Goal: Task Accomplishment & Management: Manage account settings

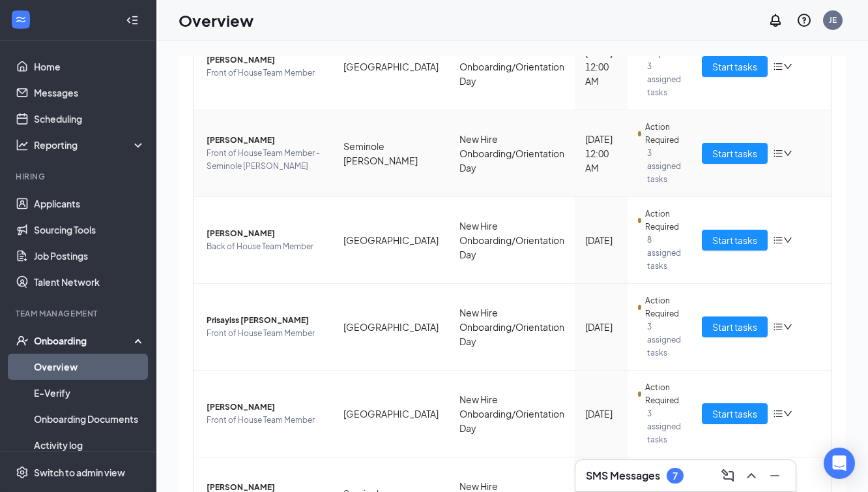
scroll to position [389, 0]
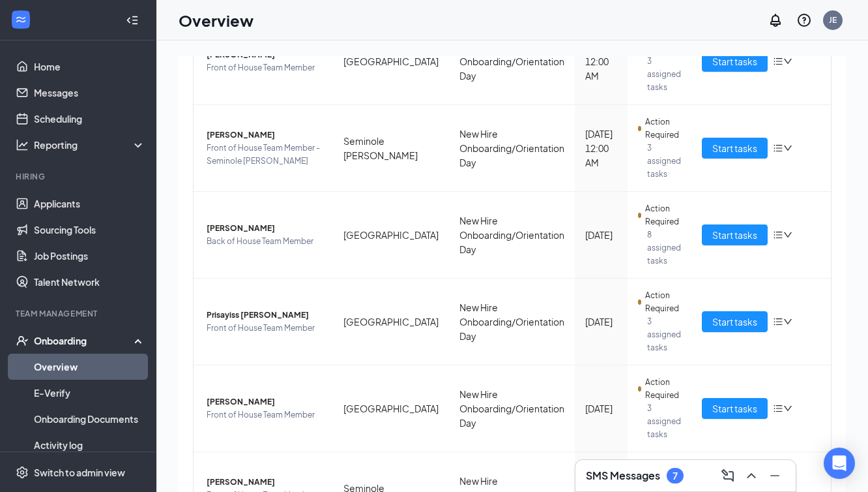
click at [645, 476] on h3 "SMS Messages" at bounding box center [623, 475] width 74 height 14
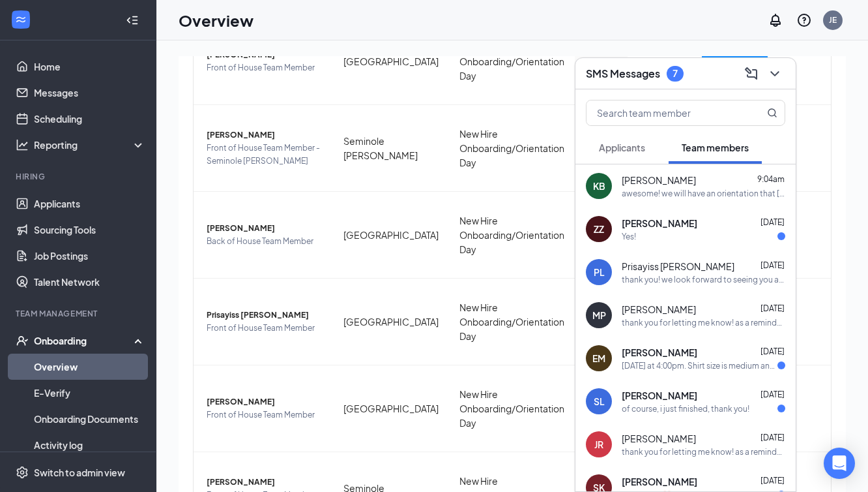
click at [655, 404] on div "of course, i just finished, thank you!" at bounding box center [686, 408] width 128 height 11
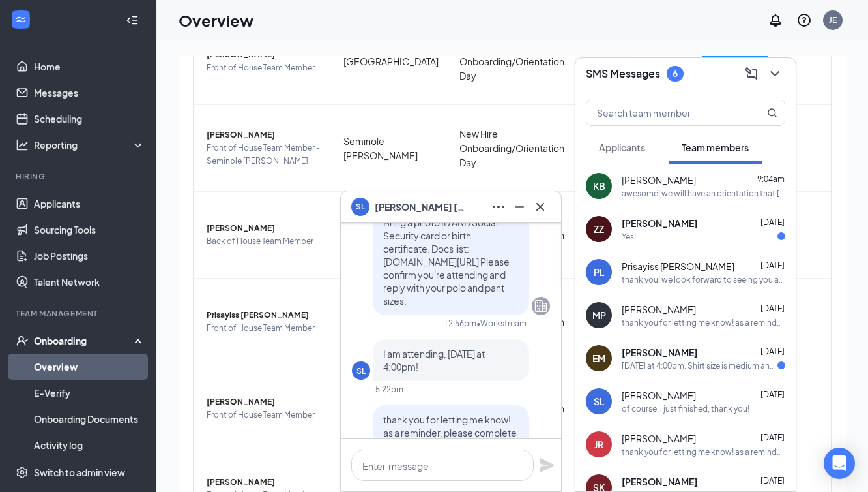
scroll to position [-160, 0]
click at [651, 357] on span "[PERSON_NAME]" at bounding box center [660, 352] width 76 height 13
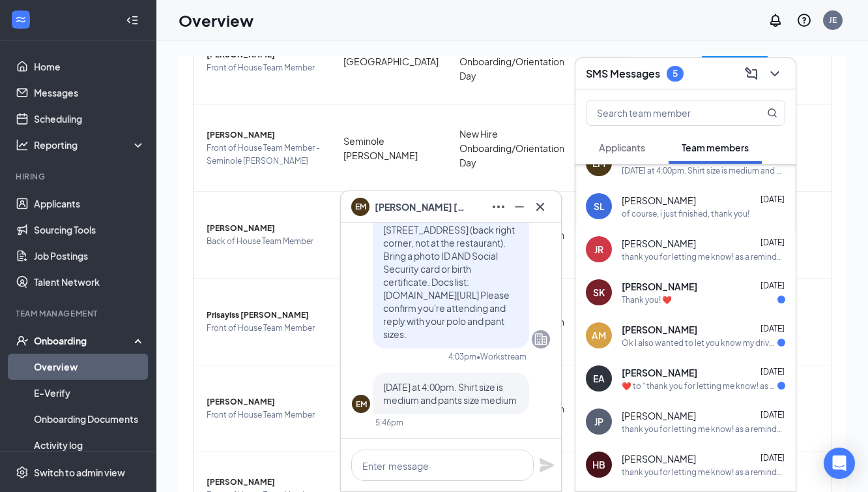
scroll to position [207, 0]
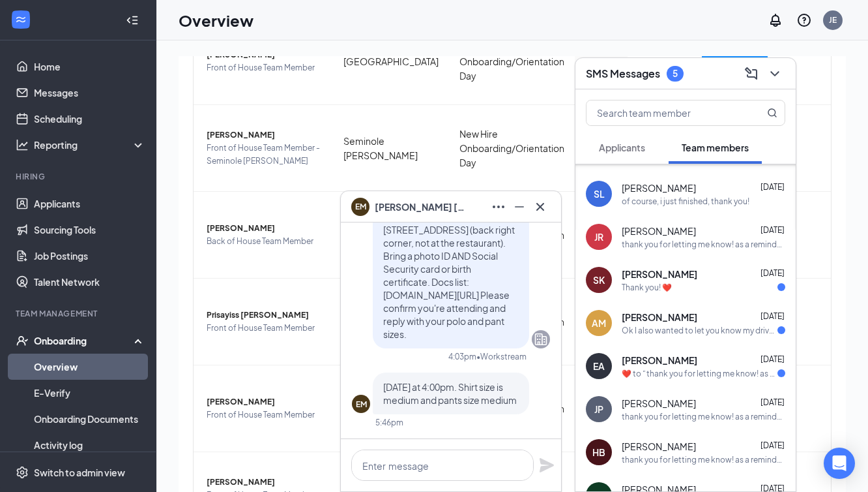
click at [623, 368] on div "​❤️​ to “ thank you for letting me know! as a reminder, please complete all new…" at bounding box center [700, 373] width 156 height 11
click at [643, 316] on span "[PERSON_NAME]" at bounding box center [660, 316] width 76 height 13
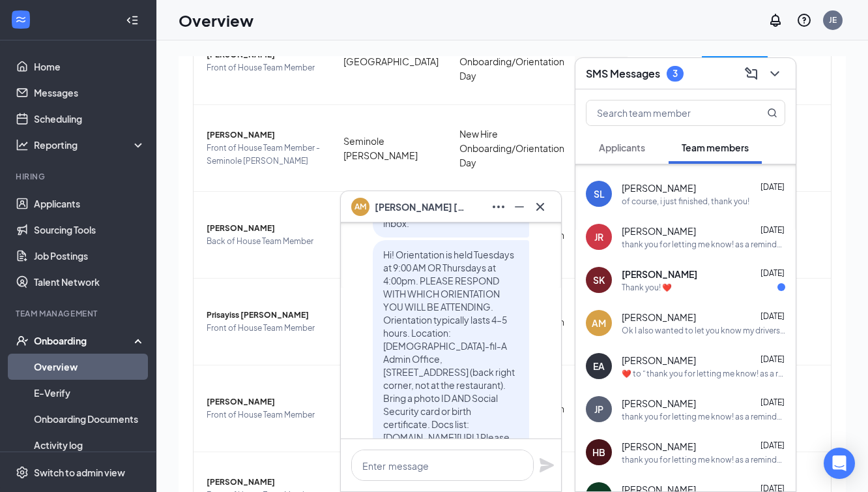
scroll to position [-560, 0]
click at [688, 274] on span "[PERSON_NAME]" at bounding box center [660, 273] width 76 height 13
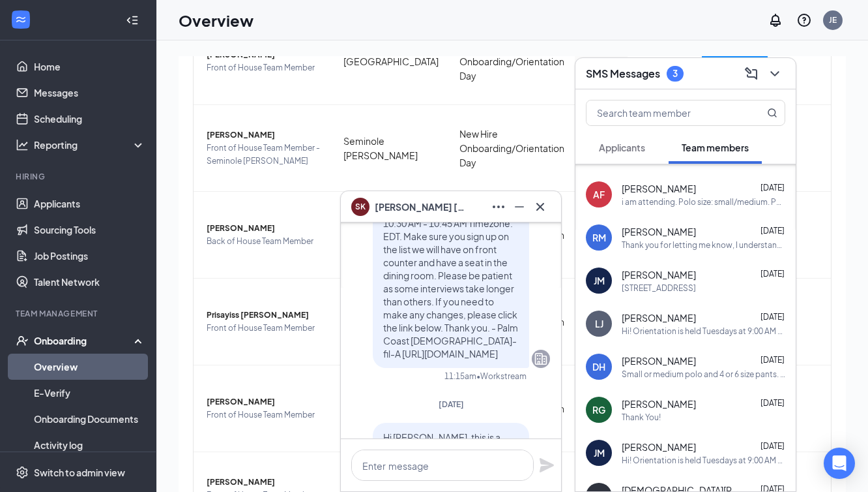
scroll to position [-2300, 0]
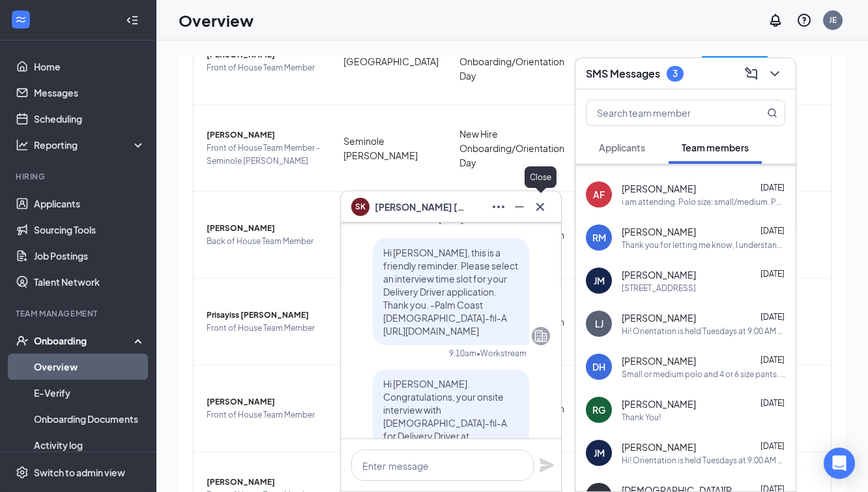
click at [538, 203] on icon "Cross" at bounding box center [541, 206] width 8 height 8
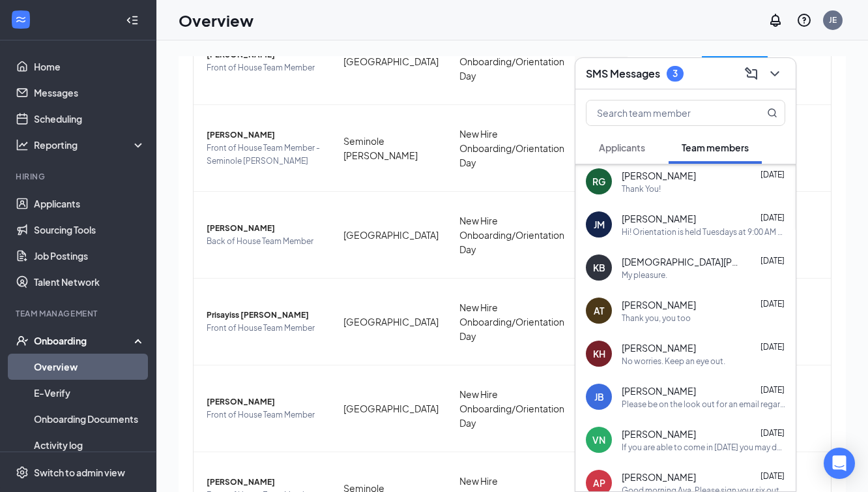
scroll to position [1333, 0]
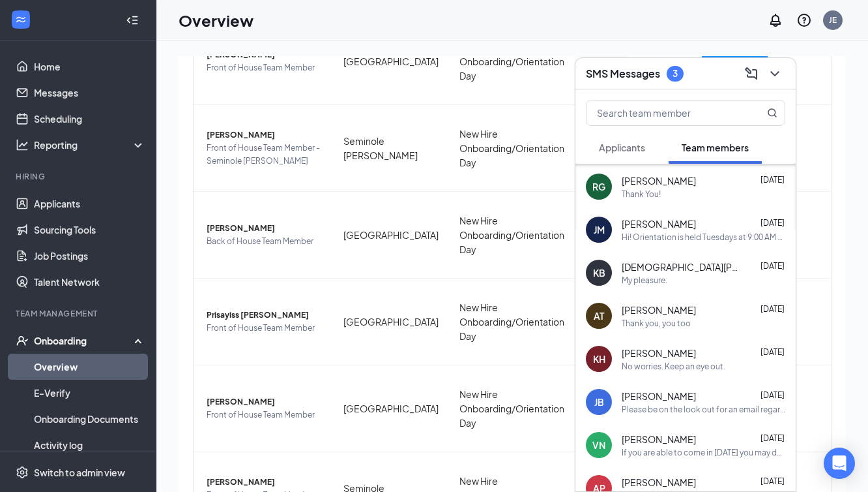
click at [618, 149] on span "Applicants" at bounding box center [622, 147] width 46 height 12
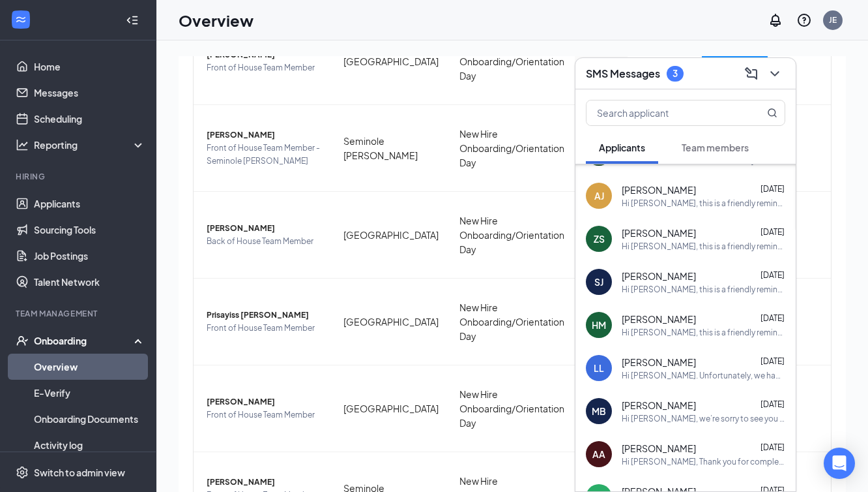
scroll to position [0, 0]
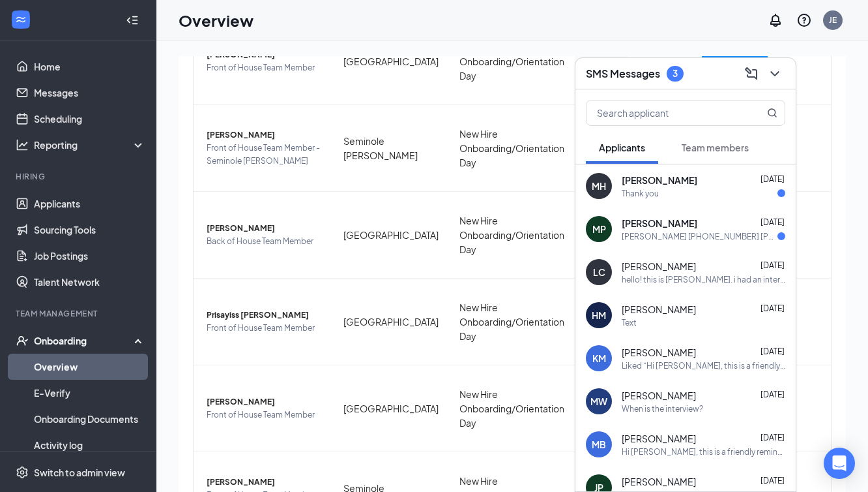
click at [654, 223] on span "[PERSON_NAME]" at bounding box center [660, 222] width 76 height 13
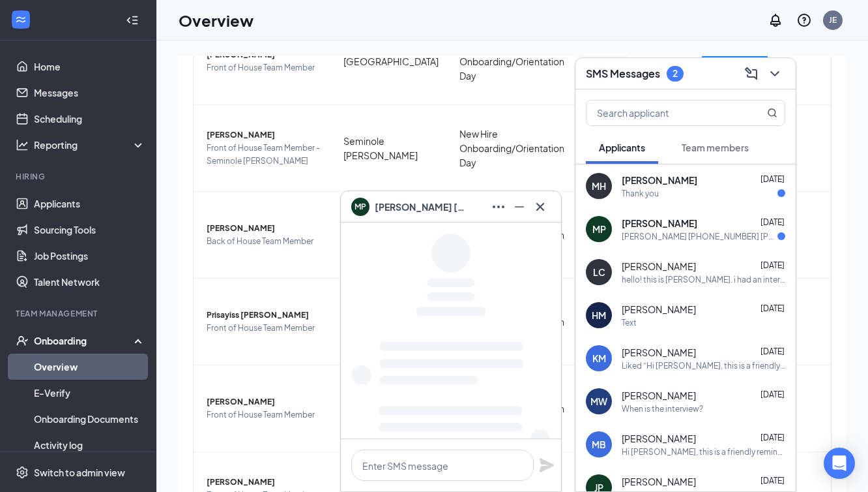
click at [652, 185] on span "[PERSON_NAME]" at bounding box center [660, 179] width 76 height 13
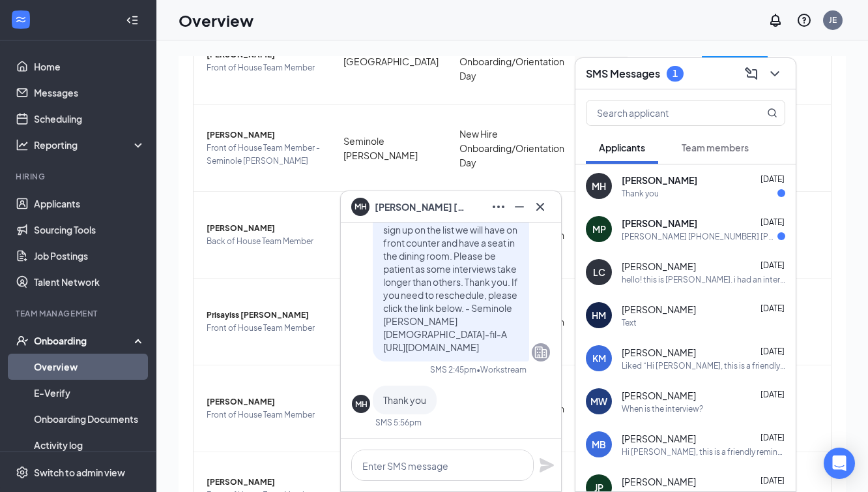
click at [652, 185] on span "[PERSON_NAME]" at bounding box center [660, 179] width 76 height 13
click at [642, 223] on span "[PERSON_NAME]" at bounding box center [659, 222] width 74 height 13
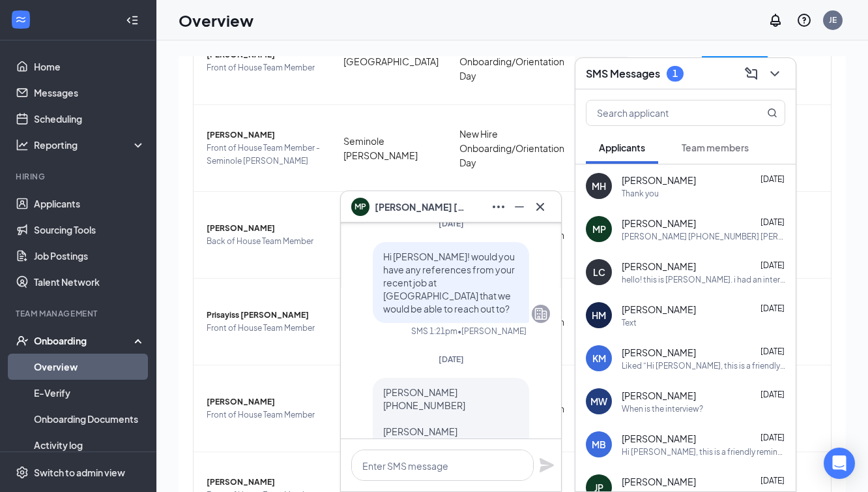
scroll to position [-42, 0]
click at [544, 201] on icon "Cross" at bounding box center [541, 207] width 16 height 16
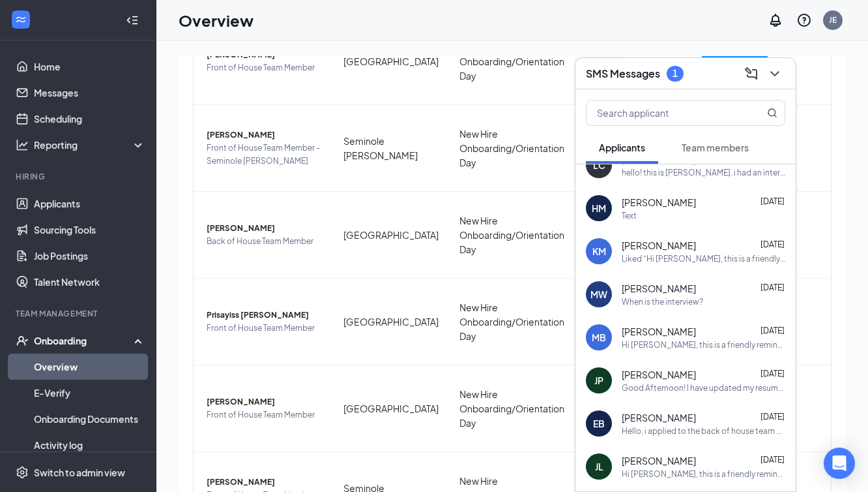
scroll to position [0, 0]
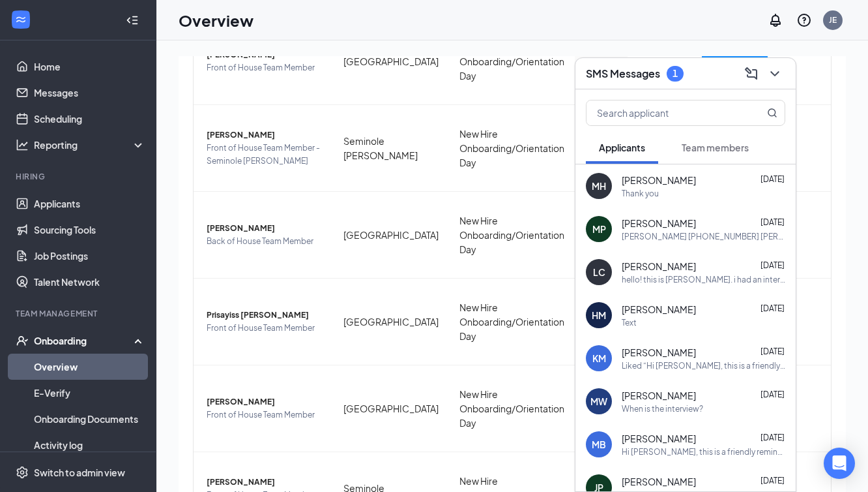
click at [718, 149] on span "Team members" at bounding box center [715, 147] width 67 height 12
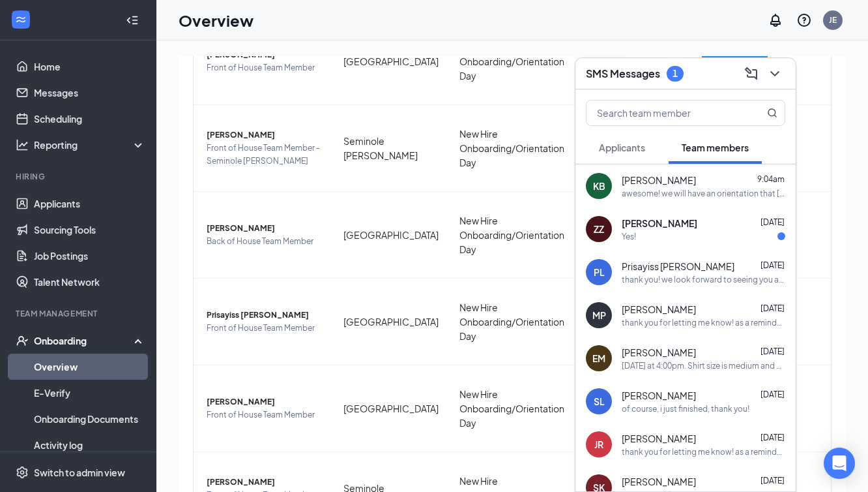
click at [638, 229] on div "[PERSON_NAME] [DATE] Yes!" at bounding box center [704, 228] width 164 height 25
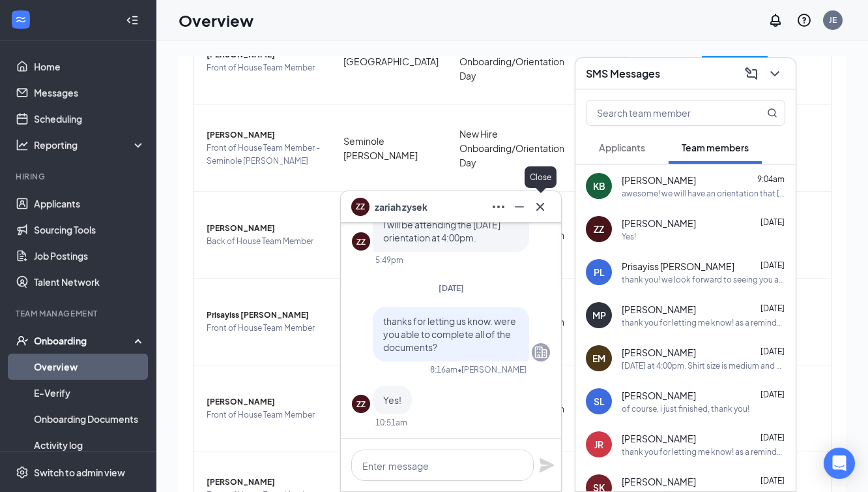
click at [542, 200] on icon "Cross" at bounding box center [541, 207] width 16 height 16
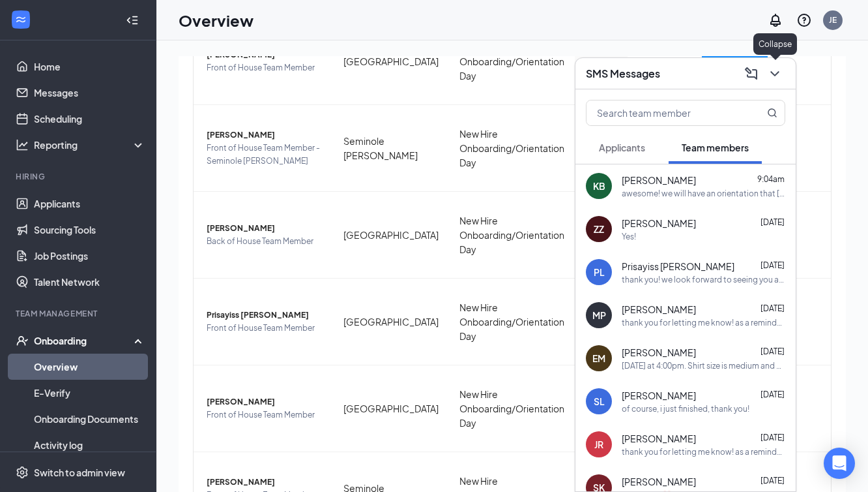
click at [775, 72] on icon "ChevronDown" at bounding box center [775, 74] width 16 height 16
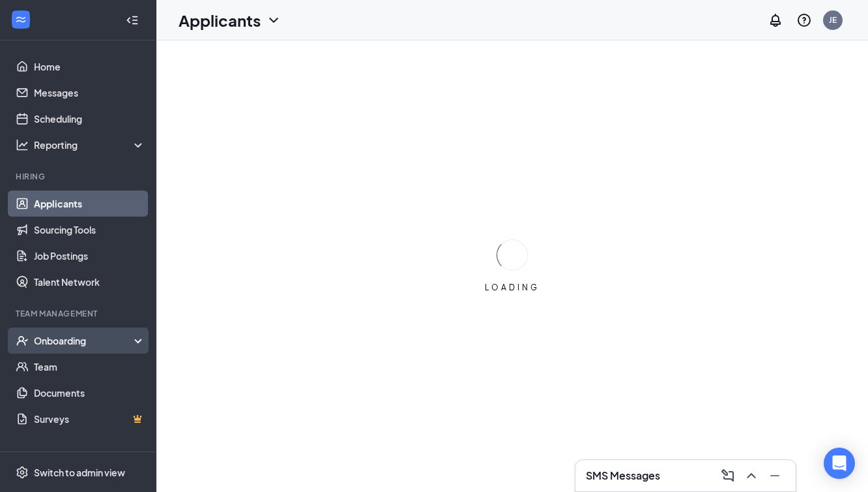
click at [60, 342] on div "Onboarding" at bounding box center [84, 340] width 100 height 13
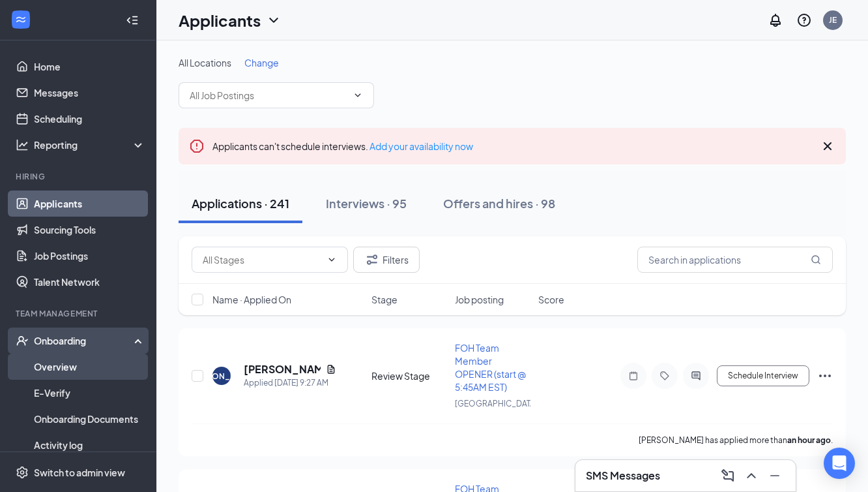
click at [54, 367] on link "Overview" at bounding box center [89, 366] width 111 height 26
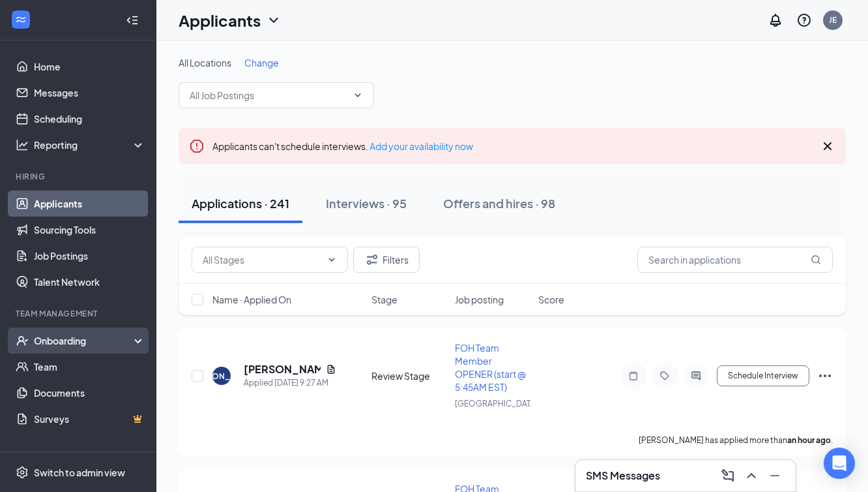
click at [71, 338] on div "Onboarding" at bounding box center [84, 340] width 100 height 13
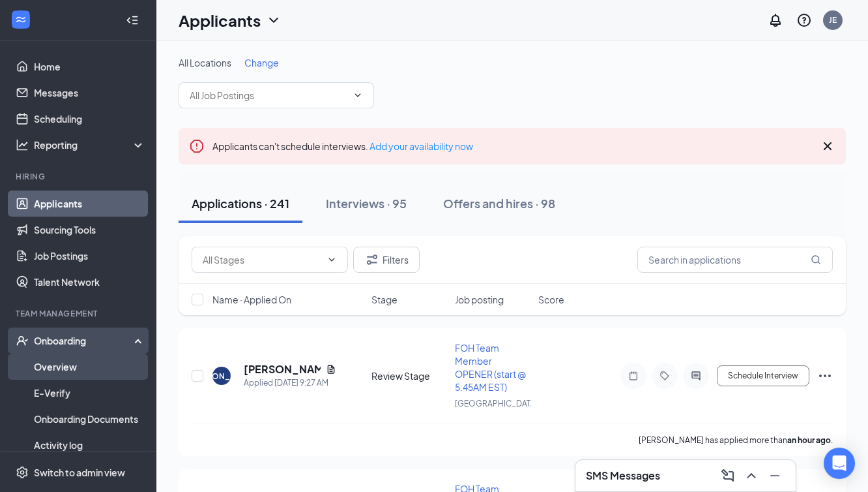
click at [69, 360] on link "Overview" at bounding box center [89, 366] width 111 height 26
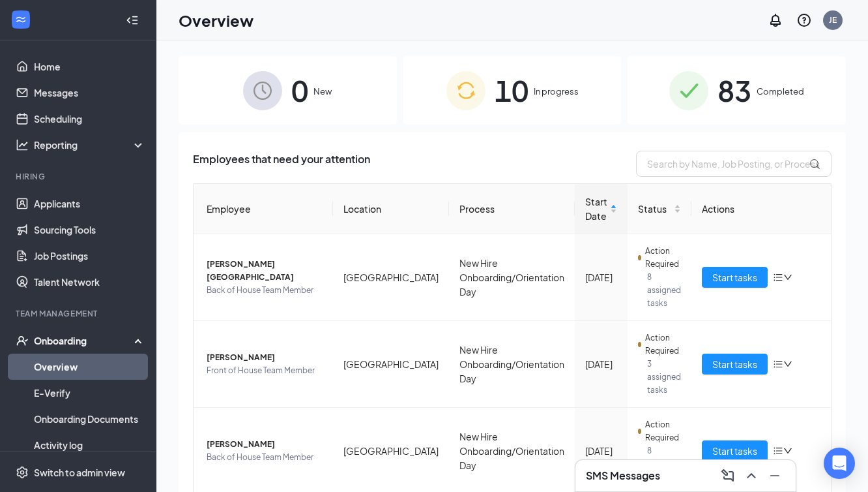
click at [529, 93] on div "10 In progress" at bounding box center [513, 90] width 218 height 68
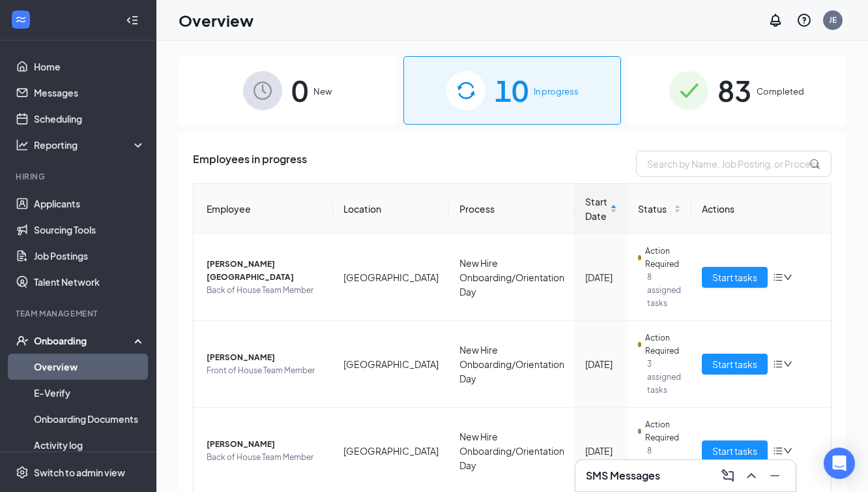
click at [696, 98] on img at bounding box center [689, 90] width 39 height 39
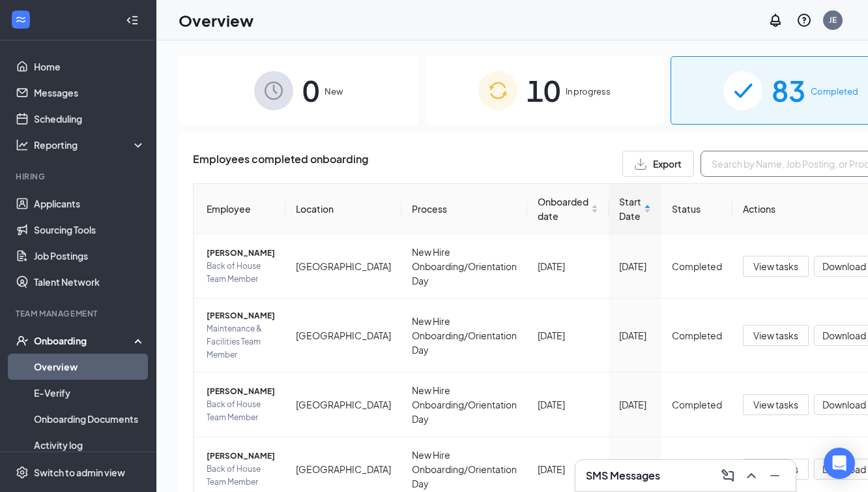
click at [701, 164] on input "text" at bounding box center [799, 164] width 196 height 26
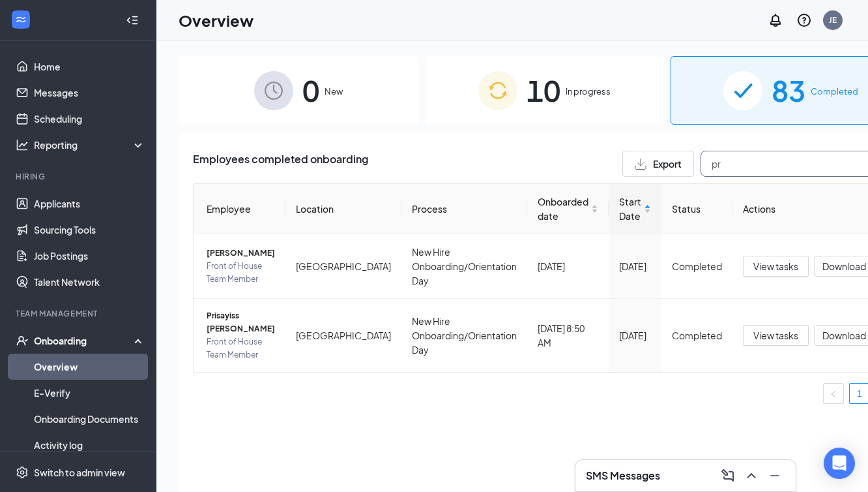
type input "p"
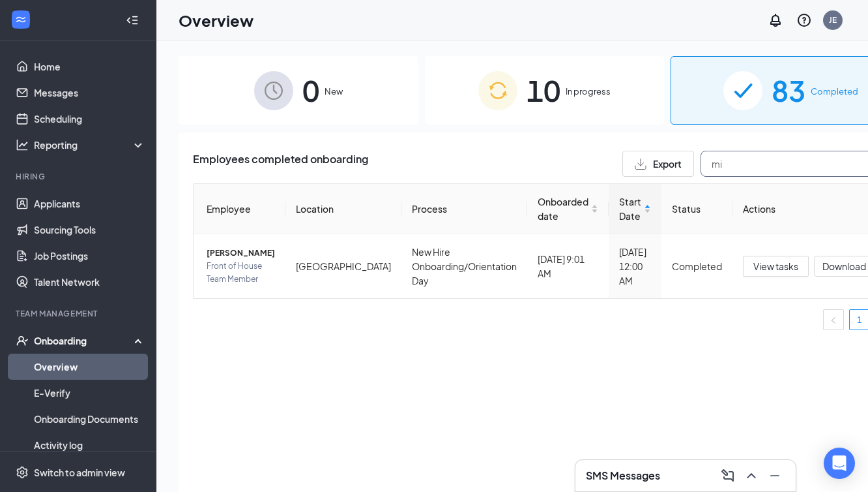
type input "m"
type input "a"
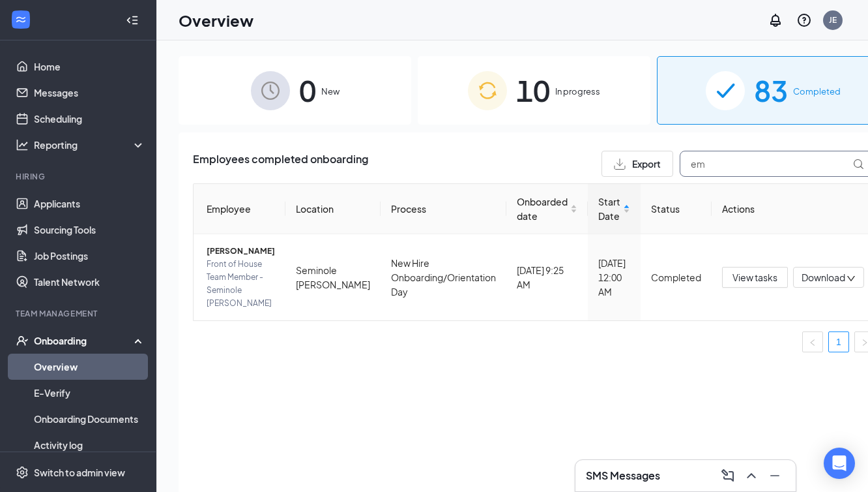
type input "e"
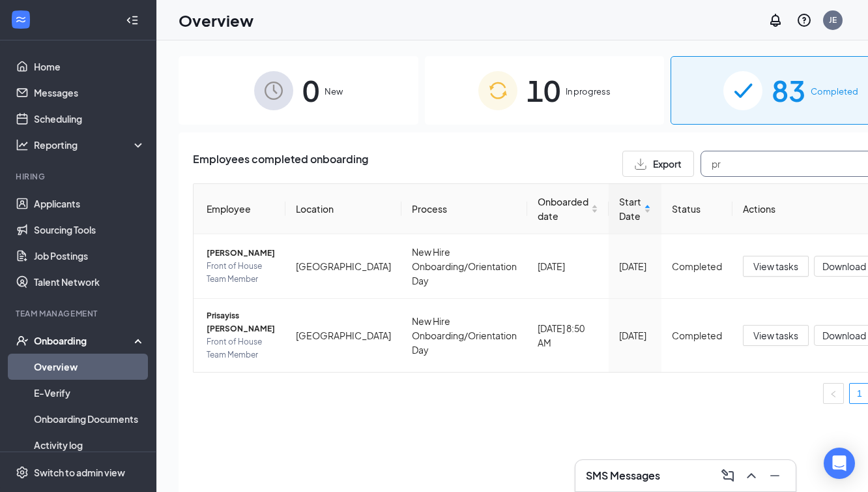
type input "p"
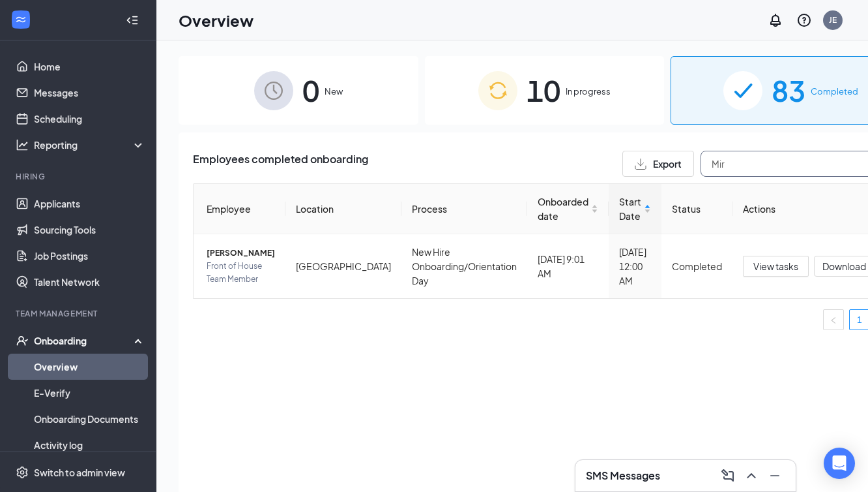
type input "Mir"
click at [494, 89] on div "10 In progress" at bounding box center [545, 90] width 240 height 68
